Goal: Information Seeking & Learning: Learn about a topic

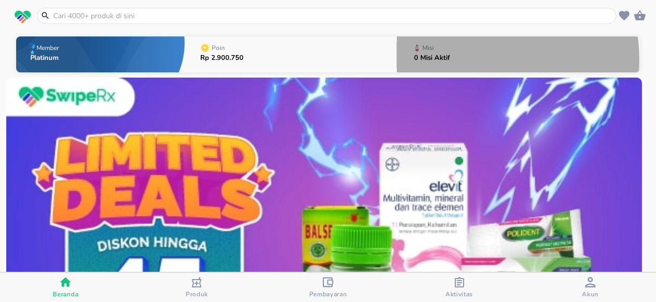
click at [450, 60] on div "Misi 0 Misi Aktif" at bounding box center [432, 55] width 46 height 37
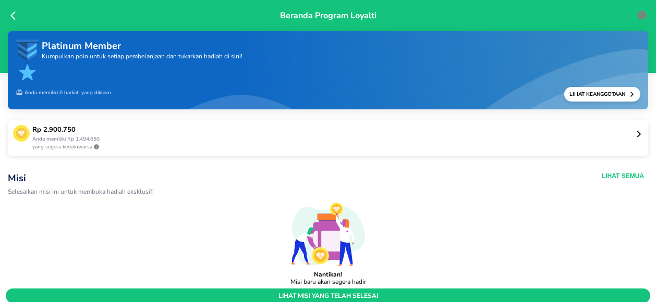
click at [635, 132] on icon at bounding box center [639, 134] width 8 height 8
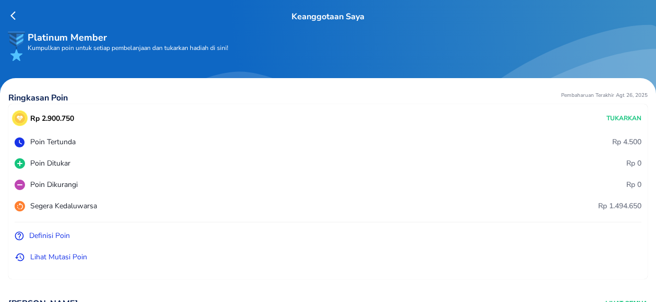
click at [11, 16] on icon at bounding box center [12, 15] width 5 height 9
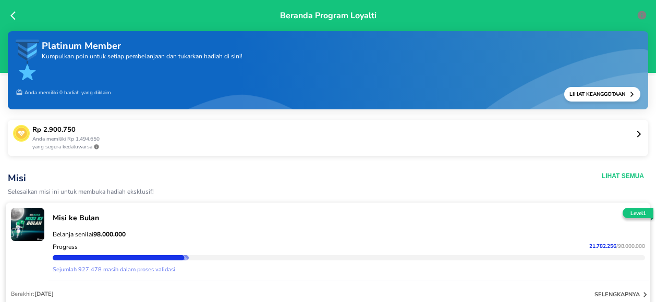
click at [244, 237] on p "Belanja senilai 98.000.000" at bounding box center [349, 235] width 592 height 8
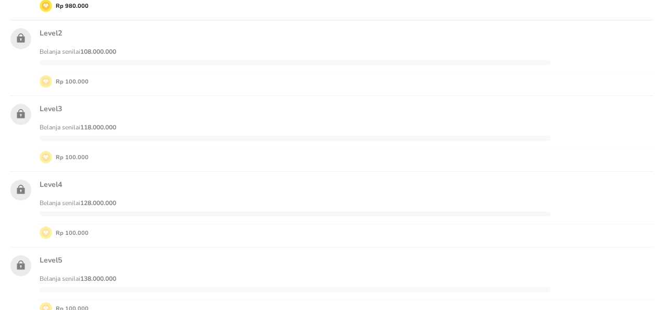
scroll to position [476, 0]
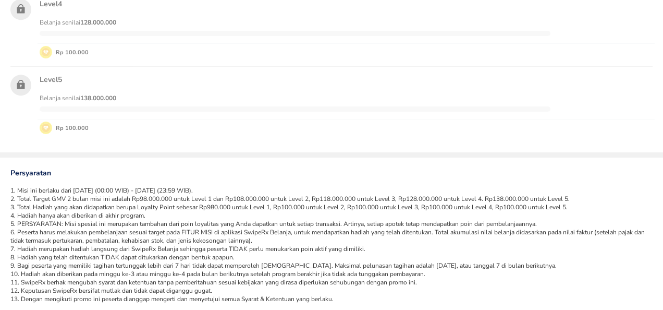
click at [81, 190] on li "1. Misi ini berlaku dari [DATE] (00:00 WIB) - [DATE] (23:59 WIB)." at bounding box center [331, 190] width 643 height 8
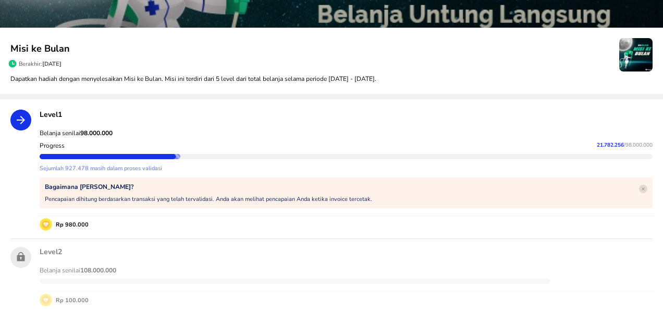
scroll to position [74, 0]
